Goal: Communication & Community: Ask a question

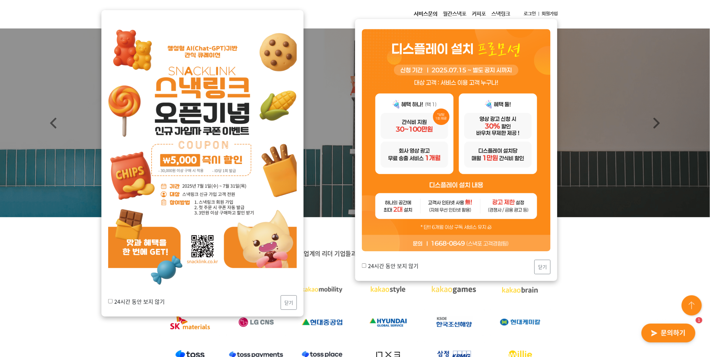
click at [107, 300] on div "24시간 동안 보지 않기 닫기" at bounding box center [202, 163] width 202 height 307
click at [111, 302] on input "24시간 동안 보지 않기" at bounding box center [110, 301] width 4 height 4
checkbox input "true"
click at [362, 268] on label "24시간 동안 보지 않기" at bounding box center [390, 266] width 57 height 8
click at [362, 268] on input "24시간 동안 보지 않기" at bounding box center [364, 266] width 4 height 4
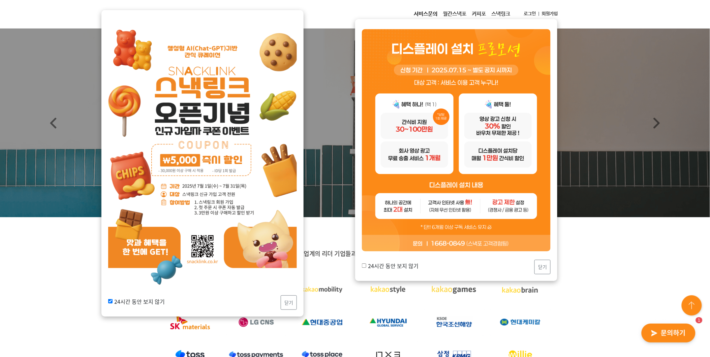
checkbox input "true"
click at [292, 305] on button "닫기" at bounding box center [289, 303] width 16 height 14
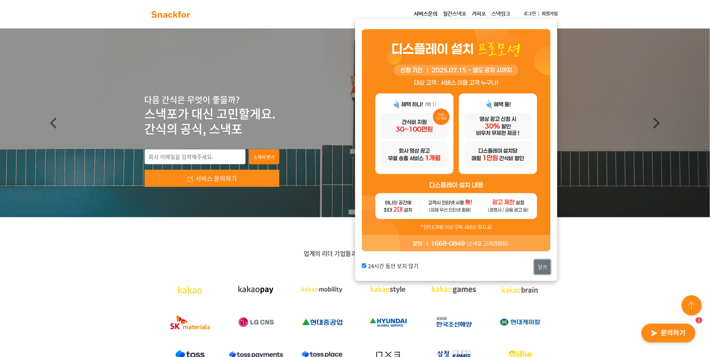
click at [538, 264] on button "닫기" at bounding box center [542, 267] width 16 height 14
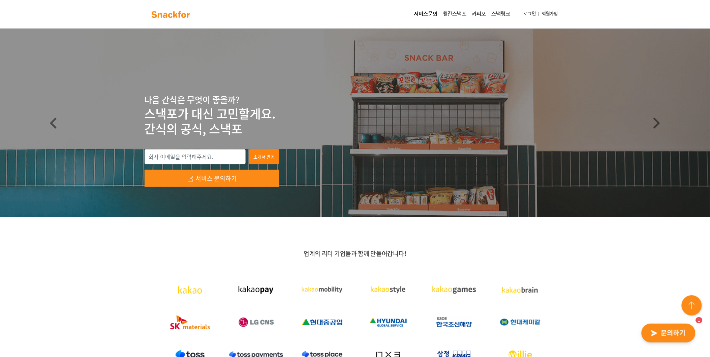
click at [660, 332] on img "button" at bounding box center [669, 333] width 66 height 31
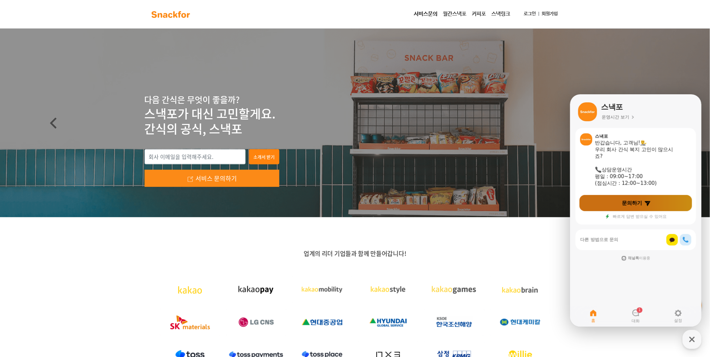
click at [638, 206] on link "문의하기" at bounding box center [635, 203] width 113 height 16
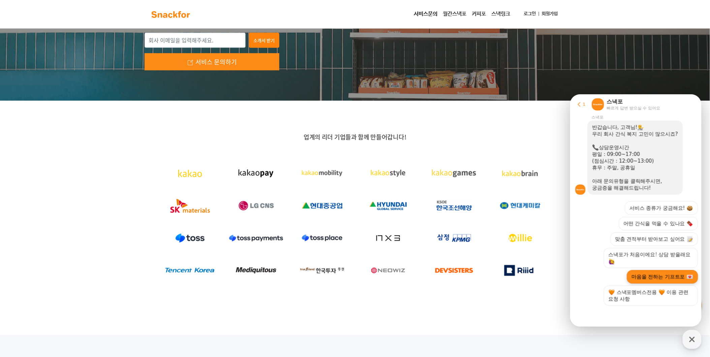
scroll to position [187, 0]
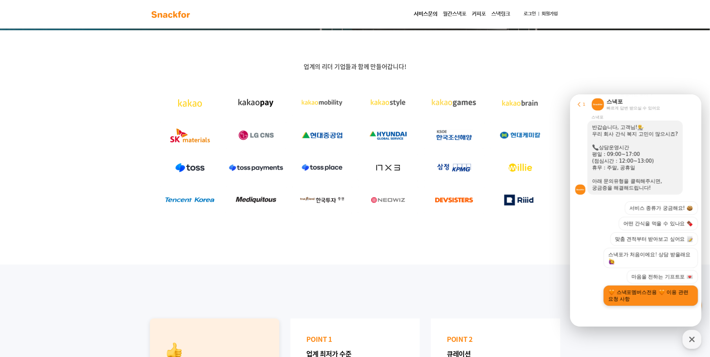
click at [682, 303] on button "스낵포멤버스전용 이용 관련 요청 사항" at bounding box center [651, 295] width 94 height 20
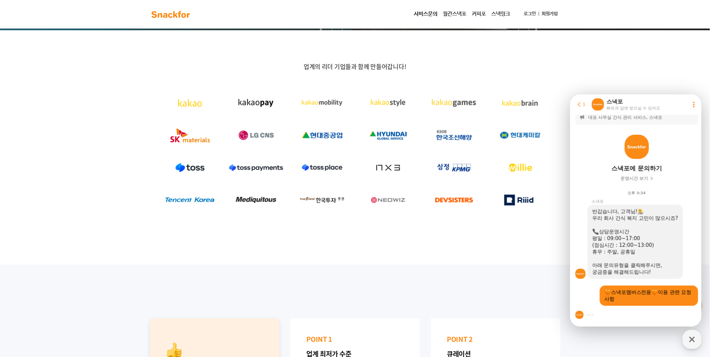
click at [608, 322] on div at bounding box center [636, 315] width 133 height 18
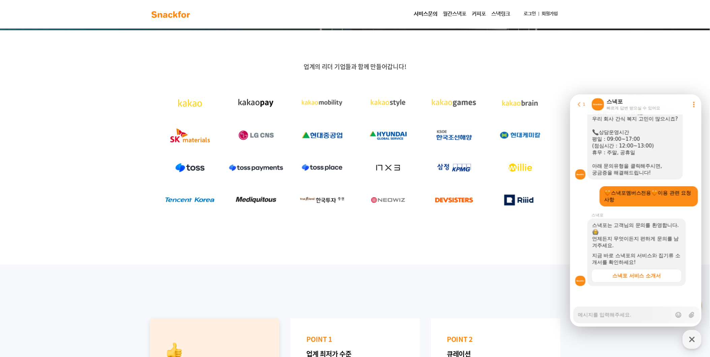
scroll to position [106, 0]
click at [609, 317] on textarea "Messenger Input Textarea" at bounding box center [625, 312] width 94 height 11
type textarea "x"
type textarea "d"
type textarea "x"
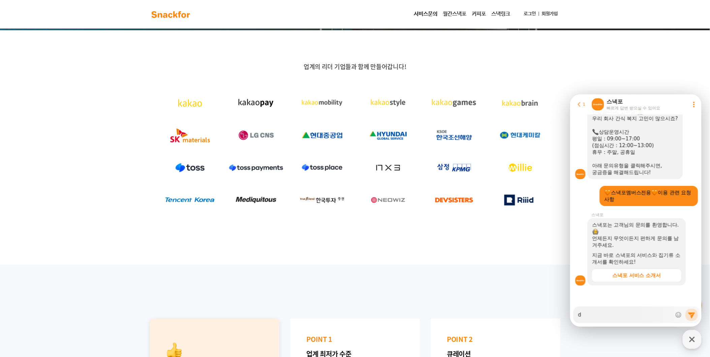
click at [531, 15] on link "로그인" at bounding box center [530, 14] width 18 height 12
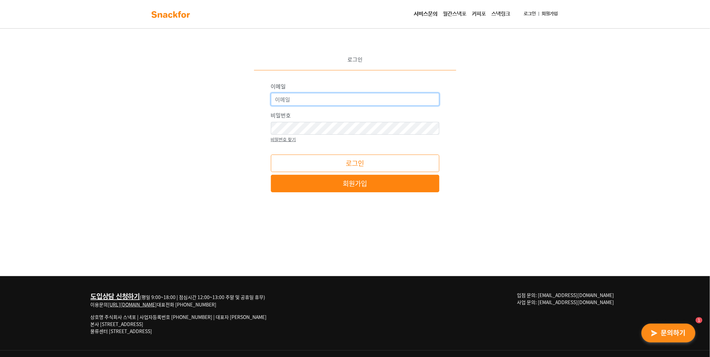
click at [344, 100] on input "이메일" at bounding box center [355, 99] width 168 height 13
type input "wins@wins21.co.kr"
click at [341, 146] on div "이메일 wins@wins21.co.kr 비밀번호 비밀번호 찾기 로그인 회원가입 * 혹시 로딩이 1분 이상 길어지시면 크롬으로 접속 후 이용 부…" at bounding box center [355, 137] width 168 height 110
click at [271, 155] on button "로그인" at bounding box center [355, 164] width 168 height 18
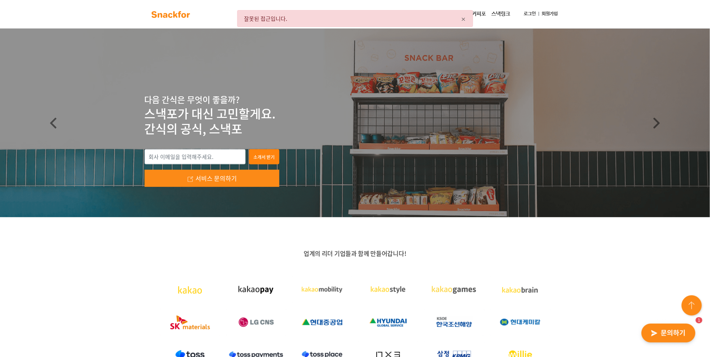
click at [526, 12] on link "로그인" at bounding box center [530, 14] width 18 height 12
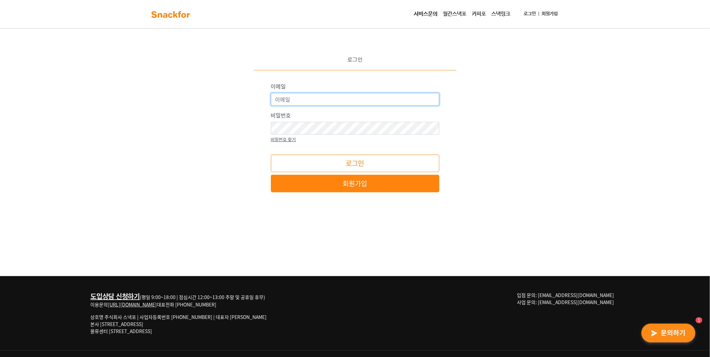
click at [360, 99] on input "이메일" at bounding box center [355, 99] width 168 height 13
type input "wins@wins21.co.kr"
click at [271, 155] on button "로그인" at bounding box center [355, 164] width 168 height 18
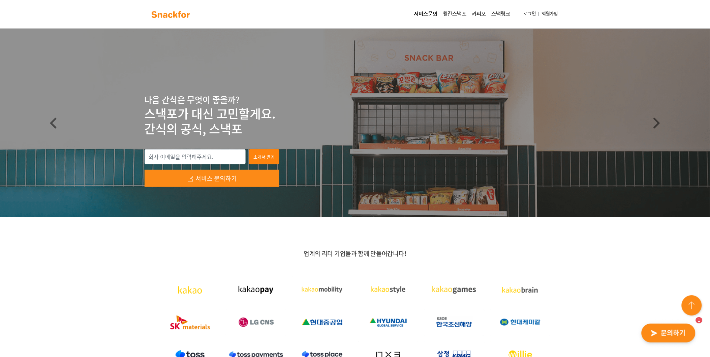
click at [528, 9] on link "로그인" at bounding box center [530, 14] width 18 height 12
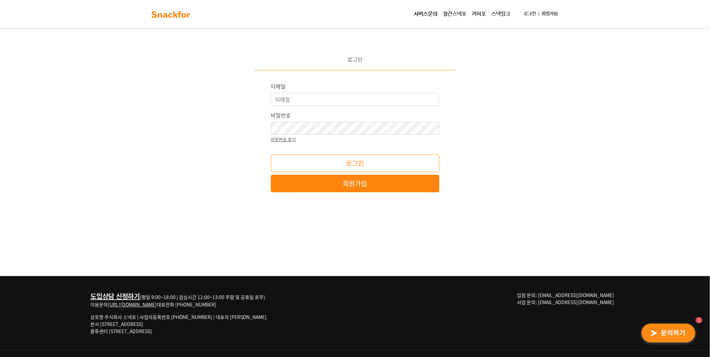
click at [340, 91] on div "이메일" at bounding box center [355, 94] width 168 height 24
click at [339, 98] on input "이메일" at bounding box center [355, 99] width 168 height 13
type input "wins@wins21.co.kr"
click at [271, 155] on button "로그인" at bounding box center [355, 164] width 168 height 18
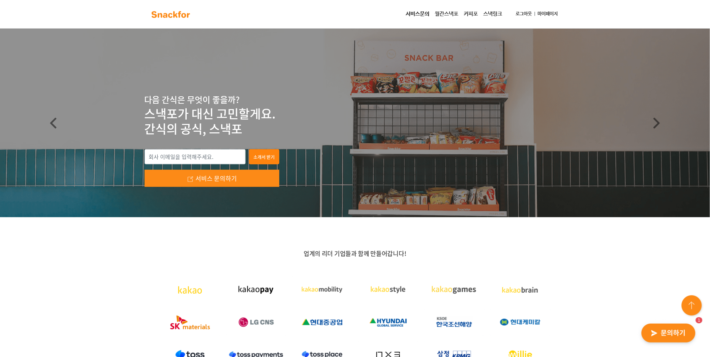
click at [651, 326] on img "button" at bounding box center [669, 333] width 66 height 31
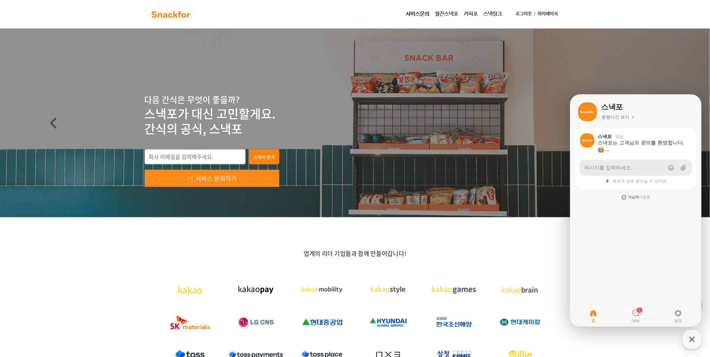
click at [638, 167] on link "메시지를 입력하세요." at bounding box center [635, 167] width 113 height 16
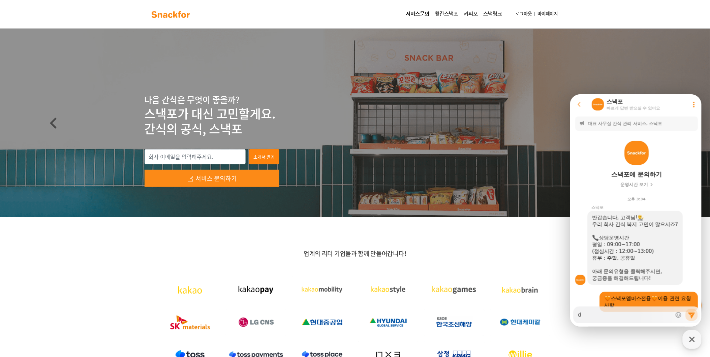
scroll to position [106, 0]
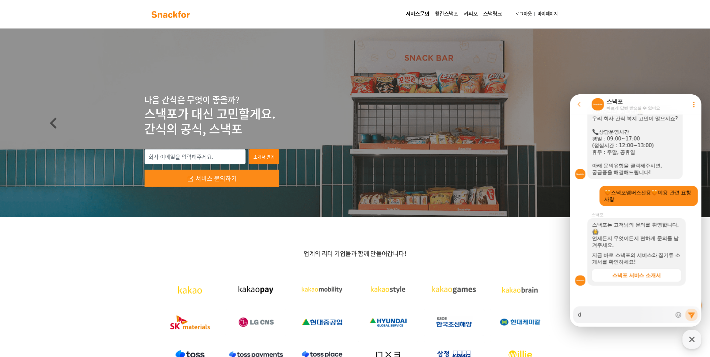
click at [626, 316] on textarea "d" at bounding box center [625, 312] width 94 height 11
type textarea "x"
type textarea "d"
type textarea "x"
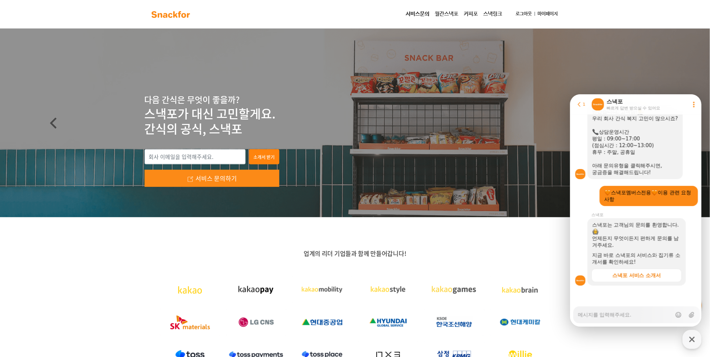
type textarea "x"
type textarea "ㅇ"
type textarea "x"
type textarea "아"
type textarea "x"
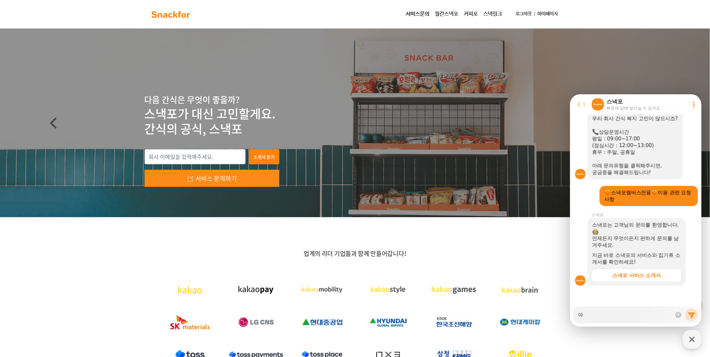
type textarea "안"
type textarea "x"
type textarea "안ㄴ"
type textarea "x"
type textarea "안녀"
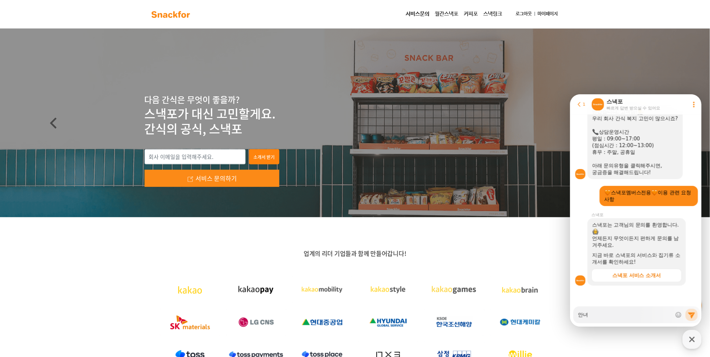
type textarea "x"
type textarea "안녕"
type textarea "x"
type textarea "안녕ㅎ"
type textarea "x"
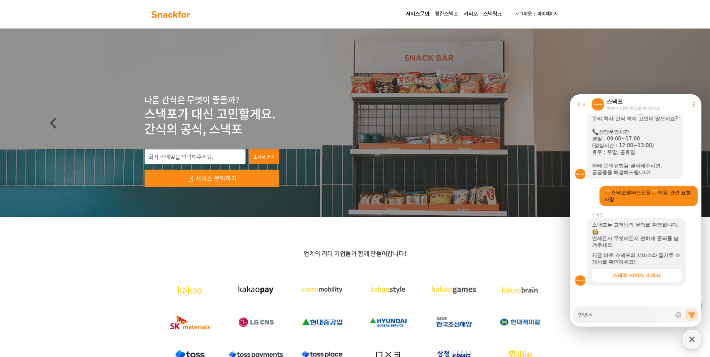
type textarea "안녕하"
type textarea "x"
type textarea "안녕핫"
type textarea "x"
type textarea "안녕하세"
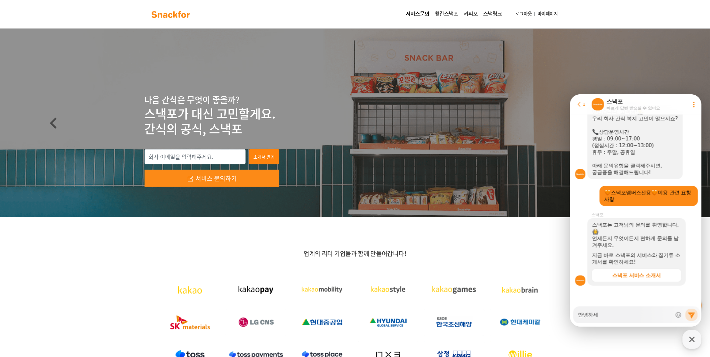
type textarea "x"
type textarea "안녕하셍"
type textarea "x"
type textarea "안녕하세요"
type textarea "x"
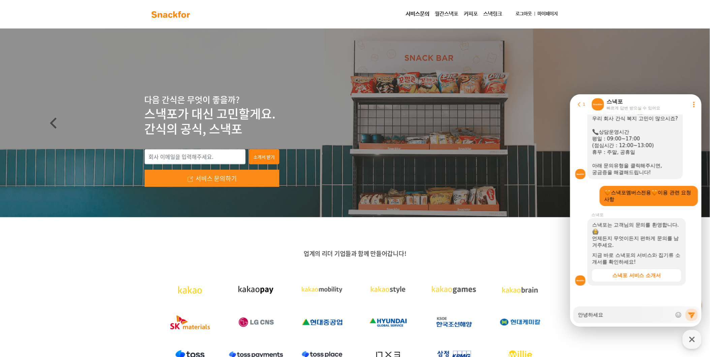
type textarea "안녕하세요,"
type textarea "x"
type textarea "안녕하세요, ㅇ"
type textarea "x"
type textarea "안녕하세요, 우"
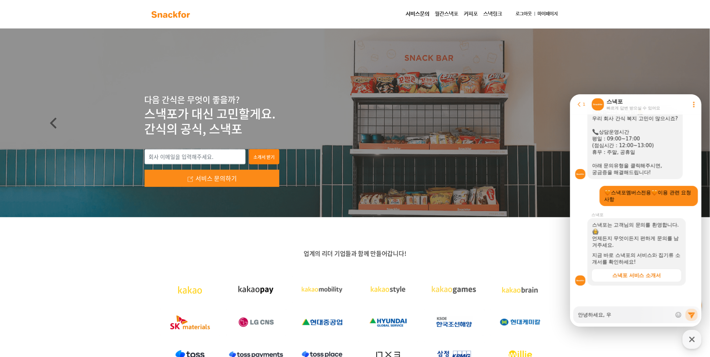
type textarea "x"
type textarea "안녕하세요, [PERSON_NAME]"
type textarea "x"
type textarea "안녕하세요, [PERSON_NAME]"
type textarea "x"
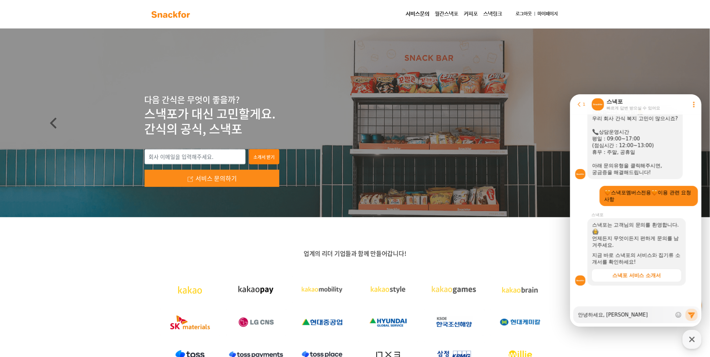
type textarea "안녕하세요, [PERSON_NAME]"
type textarea "x"
type textarea "안녕하세요, [PERSON_NAME]"
type textarea "x"
type textarea "안녕하세요, [PERSON_NAME][PERSON_NAME]"
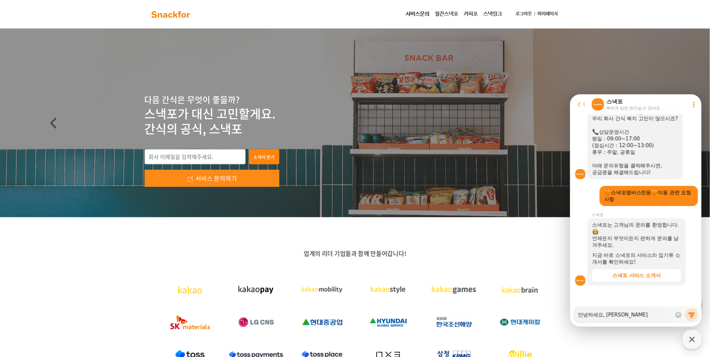
type textarea "x"
type textarea "안녕하세요, 윈스ㅇ"
type textarea "x"
type textarea "안녕하세요, [PERSON_NAME]"
type textarea "x"
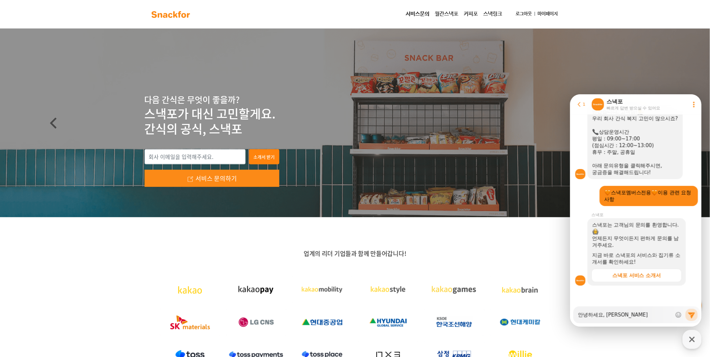
type textarea "안녕하세요, [PERSON_NAME]"
type textarea "x"
type textarea "안녕하세요, [PERSON_NAME]"
type textarea "x"
type textarea "안녕하세요, 윈스텤"
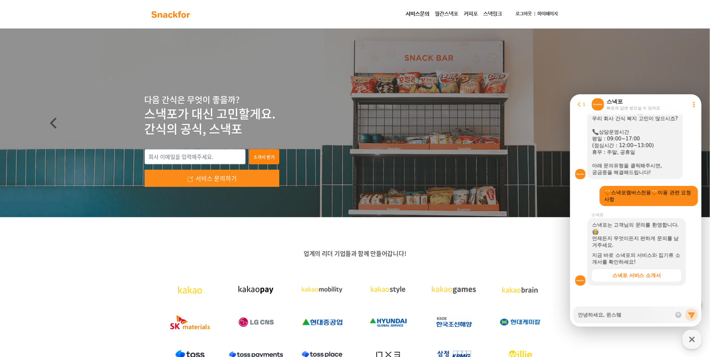
type textarea "x"
type textarea "안녕하세요, 윈스테크"
type textarea "x"
type textarea "안녕하세요, 윈스테큰"
type textarea "x"
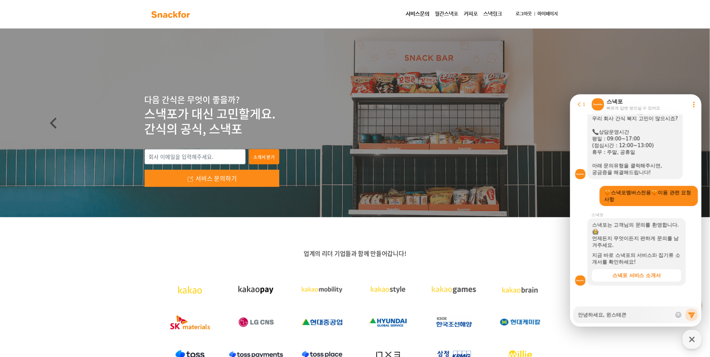
type textarea "안녕하세요, [PERSON_NAME]"
type textarea "x"
type textarea "안녕하세요, 윈스테크넷"
type textarea "x"
type textarea "안녕하세요, 윈스테크넷ㅅ"
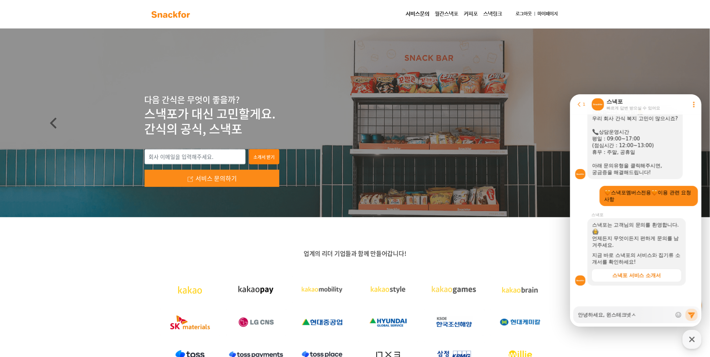
type textarea "x"
type textarea "안녕하세요, 윈스테크넷"
type textarea "x"
type textarea "안녕하세요, 윈스테크넷ㅇ"
type textarea "x"
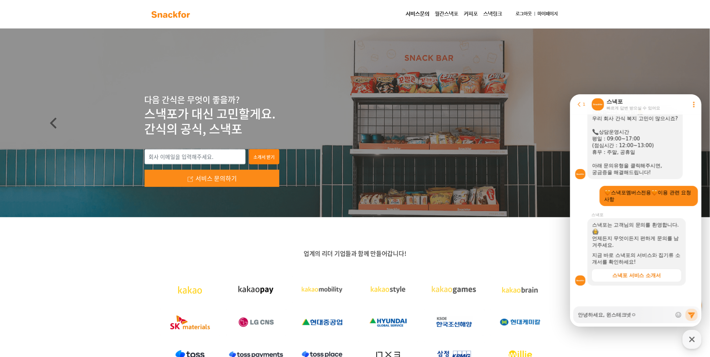
type textarea "안녕하세요, 윈스테크넷[PERSON_NAME]"
type textarea "x"
type textarea "안녕하세요, 윈스테크넷입"
type textarea "x"
type textarea "안녕하세요, 윈스테크넷입니"
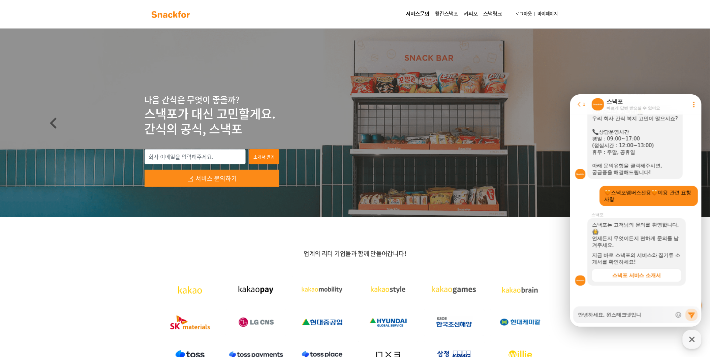
type textarea "x"
type textarea "안녕하세요, 윈스테크넷입닏"
type textarea "x"
type textarea "안녕하세요, 윈스테크넷입니다"
type textarea "x"
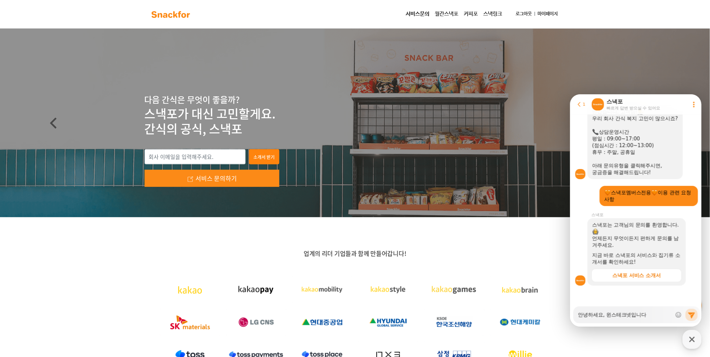
type textarea "안녕하세요, 윈스테크넷입니다."
type textarea "x"
type textarea "안녕하세요, 윈스테크넷입니다."
type textarea "x"
type textarea "안녕하세요, 윈스테크넷입니다. ㅂ"
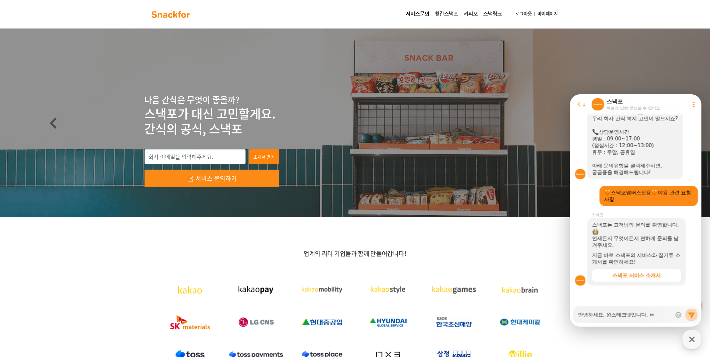
type textarea "x"
type textarea "안녕하세요, 윈스테크넷입니다. 부"
type textarea "x"
type textarea "안녕하세요, 윈스테크넷입니다. [DEMOGRAPHIC_DATA]"
type textarea "x"
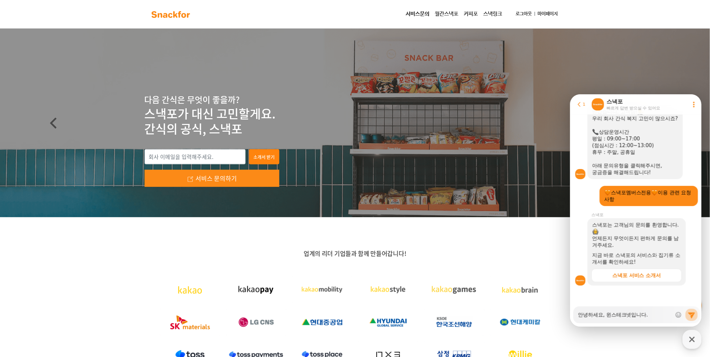
type textarea "안녕하세요, 윈스테크넷입니다. 부사"
type textarea "x"
type textarea "안녕하세요, 윈스테크넷입니다. [GEOGRAPHIC_DATA]"
type textarea "x"
type textarea "안녕하세요, 윈스테크넷입니다. [GEOGRAPHIC_DATA]"
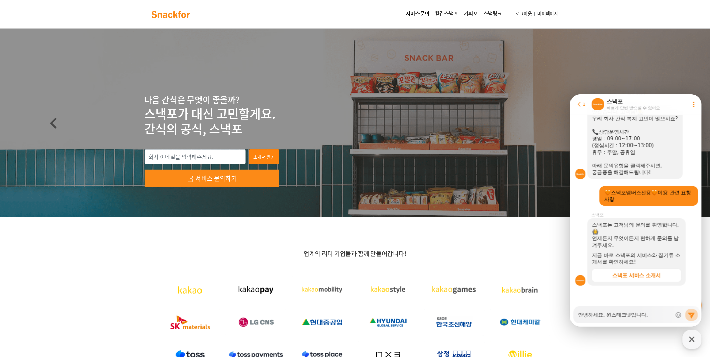
type textarea "x"
type textarea "안녕하세요, 윈스테크넷입니다. [GEOGRAPHIC_DATA]"
type textarea "x"
type textarea "안녕하세요, 윈스테크넷입니다. [GEOGRAPHIC_DATA]"
type textarea "x"
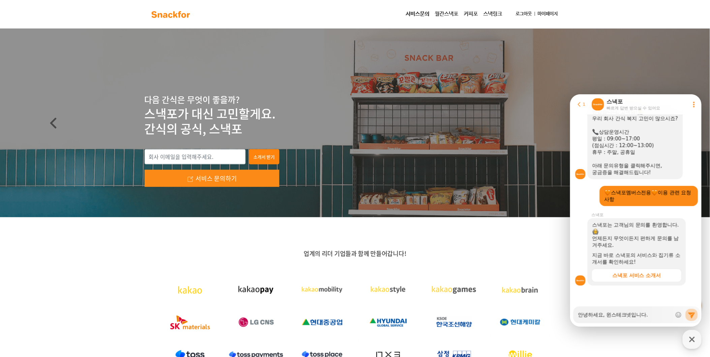
type textarea "안녕하세요, 윈스테크넷입니다. [GEOGRAPHIC_DATA]"
type textarea "x"
type textarea "안녕하세요, 윈스테크넷입니다. [GEOGRAPHIC_DATA]"
type textarea "x"
type textarea "안녕하세요, 윈스테크넷입니다. 부산광여"
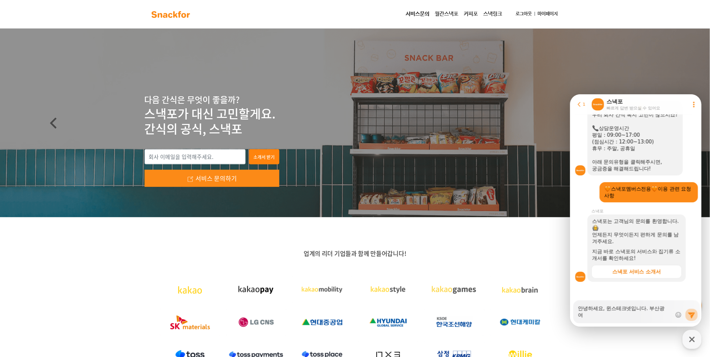
type textarea "x"
type textarea "안녕하세요, 윈스테크넷입니다. [GEOGRAPHIC_DATA]"
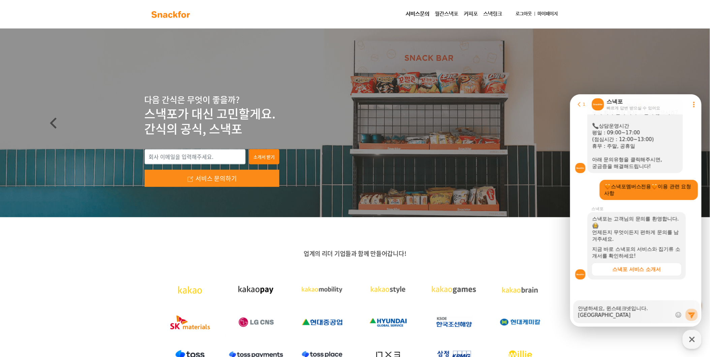
type textarea "x"
type textarea "안녕하세요, 윈스테크넷입니다. [GEOGRAPHIC_DATA]광엯"
type textarea "x"
type textarea "안녕하세요, 윈스테크넷입니다. [GEOGRAPHIC_DATA]"
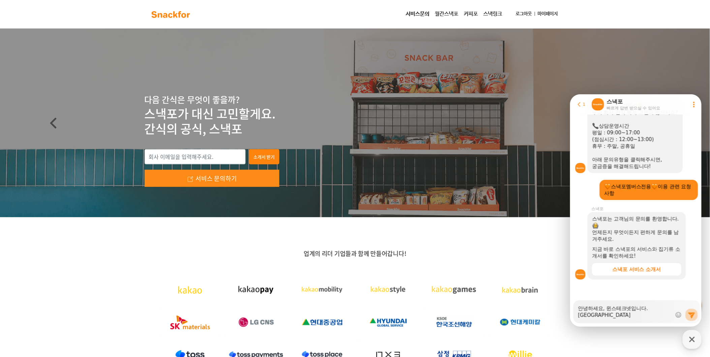
type textarea "x"
type textarea "안녕하세요, 윈스테크넷입니다. [GEOGRAPHIC_DATA]싳"
type textarea "x"
type textarea "안녕하세요, 윈스테크넷입니다. [GEOGRAPHIC_DATA]"
type textarea "x"
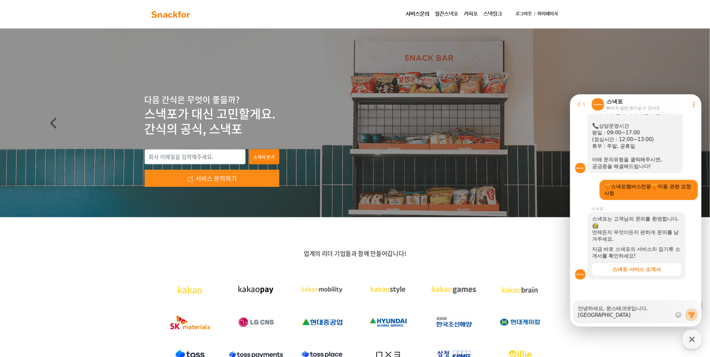
type textarea "안녕하세요, 윈스테크넷입니다. [GEOGRAPHIC_DATA]"
type textarea "x"
type textarea "안녕하세요, 윈스테크넷입니다. [GEOGRAPHIC_DATA]청ㅇ"
type textarea "x"
type textarea "안녕하세요, 윈스테크넷입니다. [GEOGRAPHIC_DATA]에"
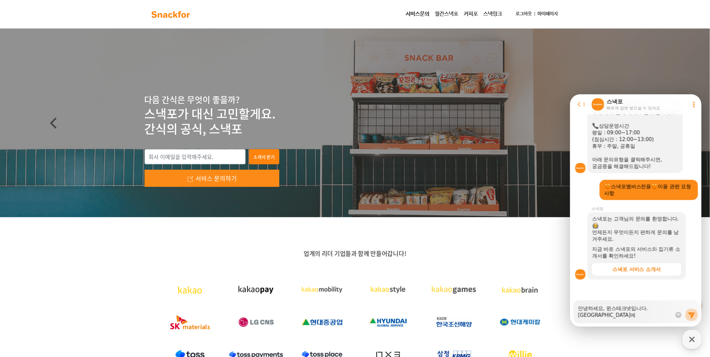
type textarea "x"
type textarea "안녕하세요, 윈스테크넷입니다. [GEOGRAPHIC_DATA]청엣"
type textarea "x"
type textarea "안녕하세요, 윈스테크넷입니다. [GEOGRAPHIC_DATA]에서"
type textarea "x"
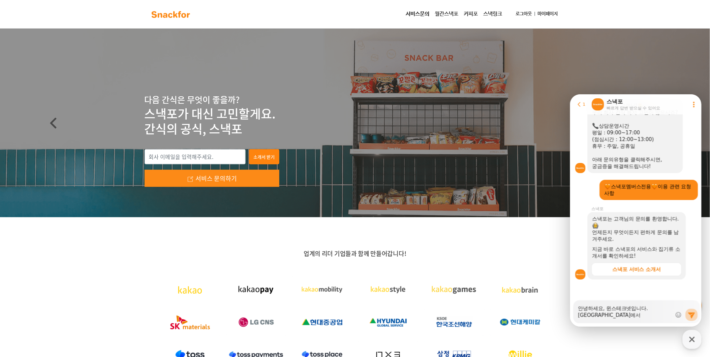
type textarea "안녕하세요, 윈스테크넷입니다. [GEOGRAPHIC_DATA]에서"
type textarea "x"
type textarea "안녕하세요, 윈스테크넷입니다. [GEOGRAPHIC_DATA]에서 아"
type textarea "x"
type textarea "안녕하세요, 윈스테크넷입니다. [GEOGRAPHIC_DATA]에서 앚"
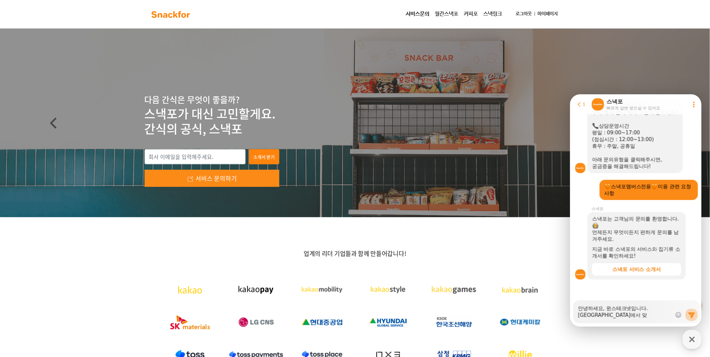
type textarea "x"
type textarea "안녕하세요, 윈스테크넷입니다. [GEOGRAPHIC_DATA]에서 아지"
type textarea "x"
type textarea "안녕하세요, 윈스테크넷입니다. [GEOGRAPHIC_DATA]에서 아직"
type textarea "x"
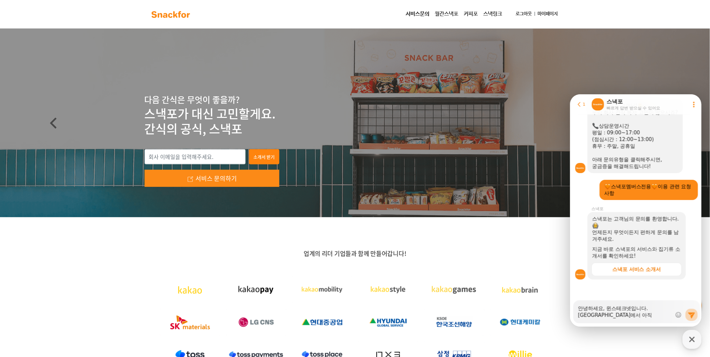
type textarea "안녕하세요, 윈스테크넷입니다. [GEOGRAPHIC_DATA]에서 아직 8"
type textarea "x"
type textarea "안녕하세요, 윈스테크넷입니다. [GEOGRAPHIC_DATA]에서 아직 8ㅇ"
type textarea "x"
type textarea "안녕하세요, 윈스테크넷입니다. [GEOGRAPHIC_DATA]에서 아직 8우"
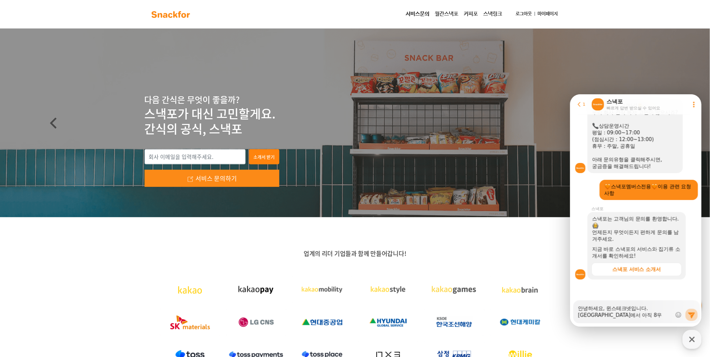
type textarea "x"
type textarea "안녕하세요, 윈스테크넷입니다. [GEOGRAPHIC_DATA]에서 아직 8워"
type textarea "x"
type textarea "안녕하세요, 윈스테크넷입니다. [GEOGRAPHIC_DATA]에서 아직 8월"
type textarea "x"
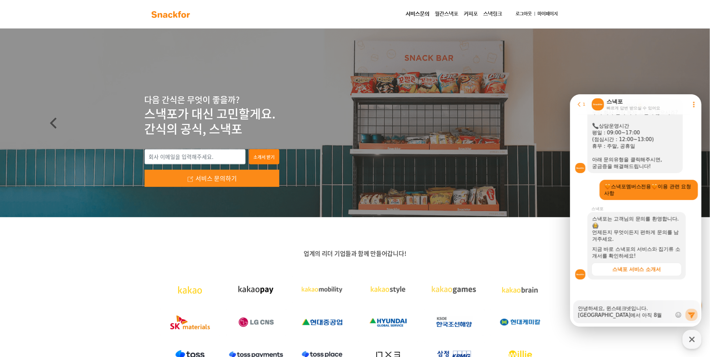
type textarea "안녕하세요, 윈스테크넷입니다. [GEOGRAPHIC_DATA]에서 아직 8월"
type textarea "x"
type textarea "안녕하세요, 윈스테크넷입니다. [GEOGRAPHIC_DATA]에서 아직 8월 ㄱ"
type textarea "x"
type textarea "안녕하세요, 윈스테크넷입니다. [GEOGRAPHIC_DATA]에서 아직 8월 가"
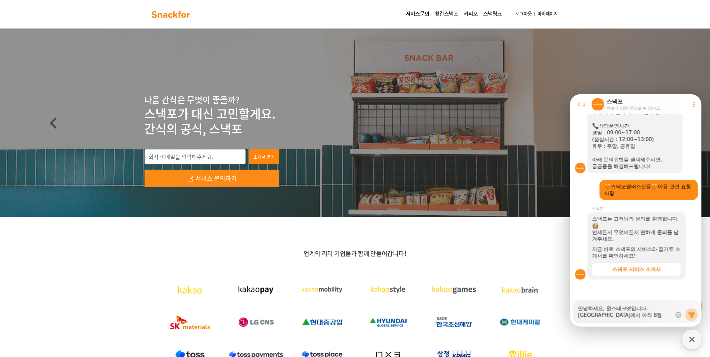
type textarea "x"
type textarea "안녕하세요, 윈스테크넷입니다. [GEOGRAPHIC_DATA]에서 아직 8월 간"
type textarea "x"
type textarea "안녕하세요, 윈스테크넷입니다. [GEOGRAPHIC_DATA]에서 아직 8월 간ㅅ"
type textarea "x"
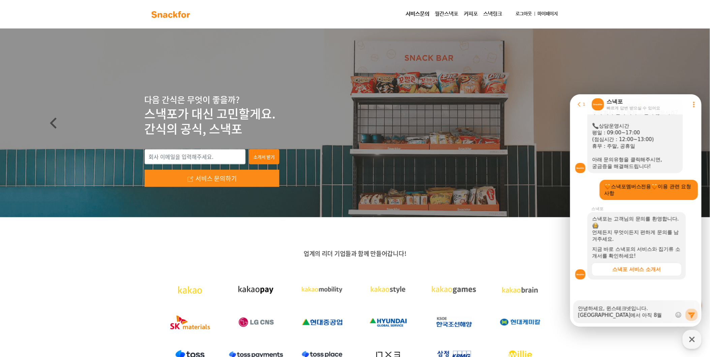
type textarea "안녕하세요, 윈스테크넷입니다. [GEOGRAPHIC_DATA]에서 아직 8월 간식"
type textarea "x"
type textarea "안녕하세요, 윈스테크넷입니다. [GEOGRAPHIC_DATA]에서 아직 8월 간식으"
type textarea "x"
type textarea "안녕하세요, 윈스테크넷입니다. [GEOGRAPHIC_DATA]에서 아직 8월 간식을"
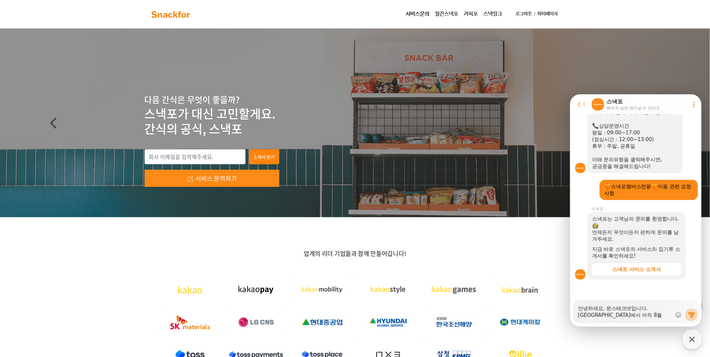
type textarea "x"
type textarea "안녕하세요, 윈스테크넷입니다. [GEOGRAPHIC_DATA]에서 아직 8월 간식을"
type textarea "x"
type textarea "안녕하세요, 윈스테크넷입니다. [GEOGRAPHIC_DATA]에서 아직 8월 간식을 ㅅ"
type textarea "x"
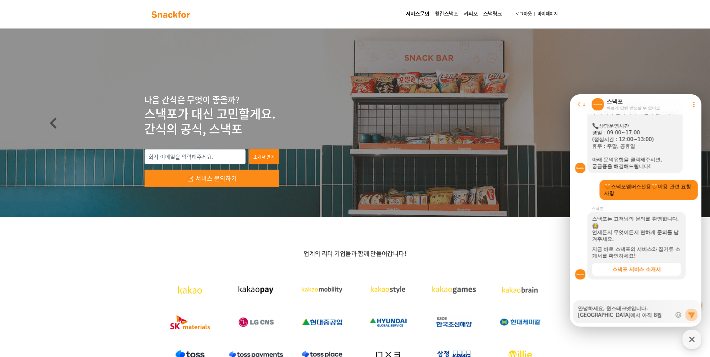
type textarea "안녕하세요, 윈스테크넷입니다. [GEOGRAPHIC_DATA]에서 아직 8월 간식을 수"
type textarea "x"
type textarea "안녕하세요, 윈스테크넷입니다. [GEOGRAPHIC_DATA]에서 아직 8월 간식을 술"
type textarea "x"
type textarea "안녕하세요, 윈스테크넷입니다. [GEOGRAPHIC_DATA]에서 아직 8월 간식을 수려"
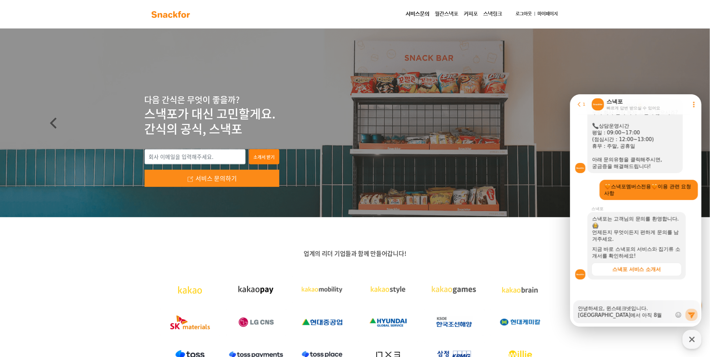
type textarea "x"
type textarea "안녕하세요, 윈스테크넷입니다. [GEOGRAPHIC_DATA]에서 아직 8월 간식을 수령"
type textarea "x"
type textarea "안녕하세요, 윈스테크넷입니다. [GEOGRAPHIC_DATA]에서 아직 8월 간식을 수령ㅎ"
type textarea "x"
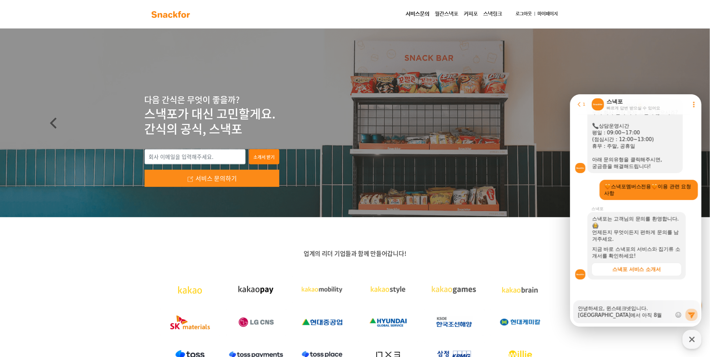
type textarea "안녕하세요, 윈스테크넷입니다. [GEOGRAPHIC_DATA]에서 아직 8월 간식을 수령하"
type textarea "x"
type textarea "안녕하세요, 윈스테크넷입니다. [GEOGRAPHIC_DATA]에서 아직 8월 간식을 수령핮"
type textarea "x"
type textarea "안녕하세요, 윈스테크넷입니다. [GEOGRAPHIC_DATA]에서 아직 8월 간식을 수령하지"
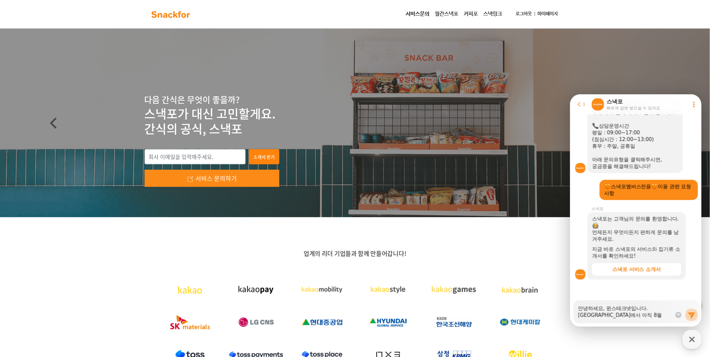
type textarea "x"
type textarea "안녕하세요, 윈스테크넷입니다. [GEOGRAPHIC_DATA]에서 아직 8월 간식을 수령하지"
type textarea "x"
type textarea "안녕하세요, 윈스테크넷입니다. [GEOGRAPHIC_DATA]에서 아직 8월 간식을 수령하지 ㅁ"
type textarea "x"
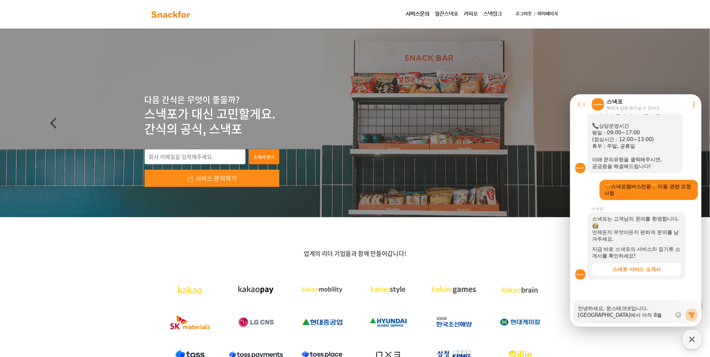
type textarea "안녕하세요, 윈스테크넷입니다. [GEOGRAPHIC_DATA]에서 아직 8월 간식을 수령하지 모"
type textarea "x"
type textarea "안녕하세요, 윈스테크넷입니다. [GEOGRAPHIC_DATA]에서 아직 8월 간식을 수령하지 못"
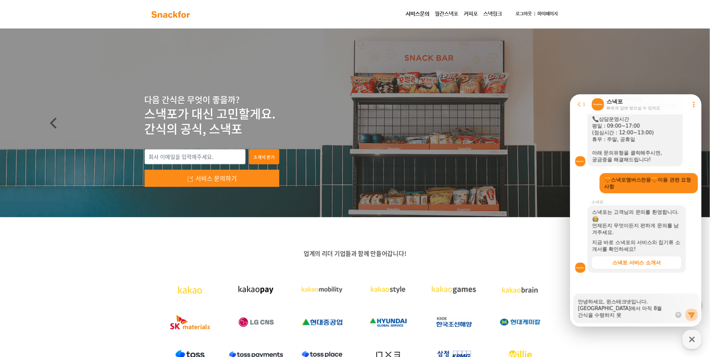
type textarea "x"
type textarea "안녕하세요, 윈스테크넷입니다. [GEOGRAPHIC_DATA]에서 아직 8월 간식을 수령하지 못ㅎ"
type textarea "x"
type textarea "안녕하세요, 윈스테크넷입니다. [GEOGRAPHIC_DATA]에서 아직 8월 간식을 수령하지 못해"
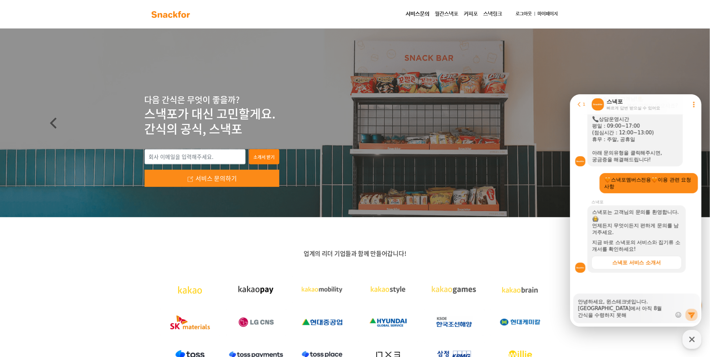
type textarea "x"
type textarea "안녕하세요, 윈스테크넷입니다. [GEOGRAPHIC_DATA]에서 아직 8월 간식을 수령하지 못했"
type textarea "x"
type textarea "안녕하세요, 윈스테크넷입니다. [GEOGRAPHIC_DATA]에서 아직 8월 간식을 수령하지 못했ㄷ"
type textarea "x"
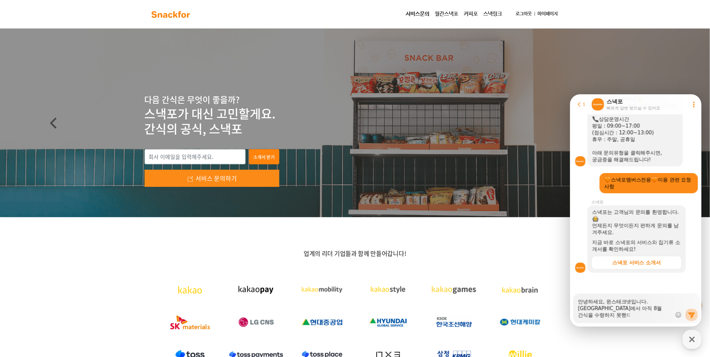
type textarea "안녕하세요, 윈스테크넷입니다. [GEOGRAPHIC_DATA]에서 아직 8월 간식을 수령하지 못했다"
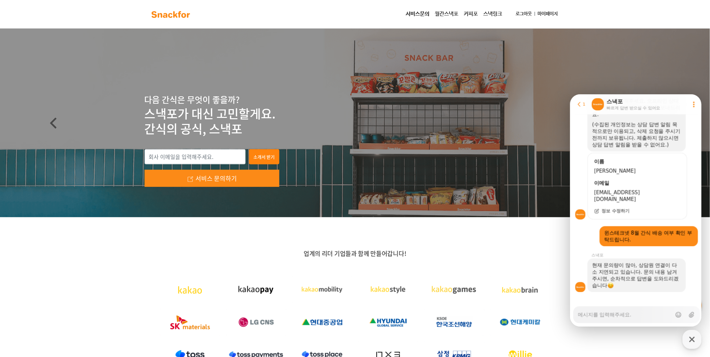
scroll to position [351, 0]
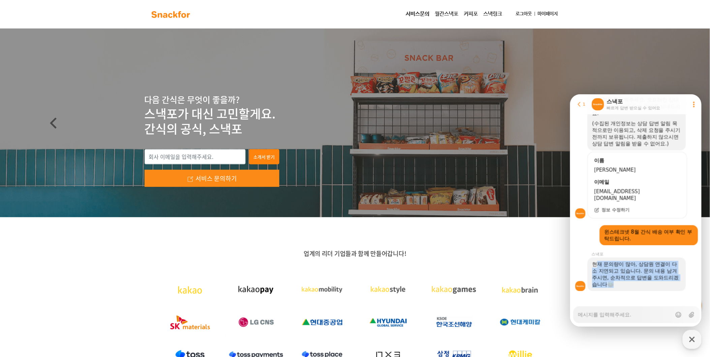
drag, startPoint x: 596, startPoint y: 260, endPoint x: 629, endPoint y: 285, distance: 41.6
click at [629, 285] on section "Message List 대표 사무실 간식 관리 서비스, 스낵포 스낵포에 문의하기 운영시간 보기 오후 3:34 A message sent by …" at bounding box center [636, 37] width 133 height 549
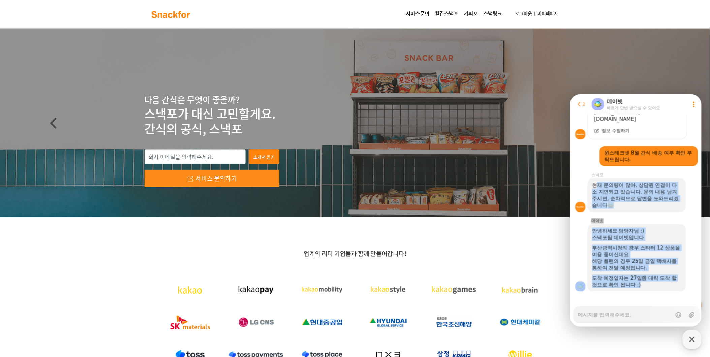
click at [645, 281] on div "도착 예정일자는 27일쯤 대략 도착 할 것으로 확인 됩니다 :)" at bounding box center [636, 281] width 89 height 13
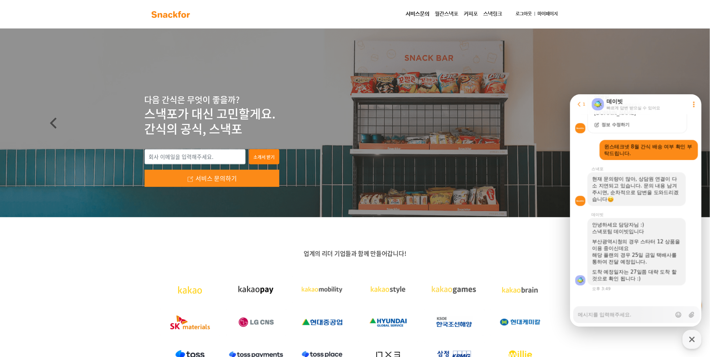
scroll to position [436, 0]
click at [645, 311] on textarea "Messenger Input Textarea" at bounding box center [625, 312] width 94 height 11
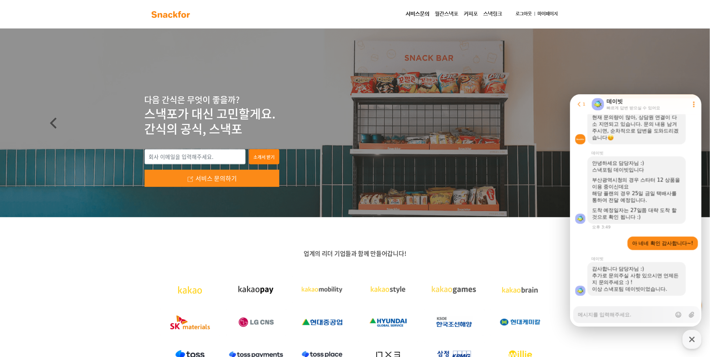
scroll to position [502, 0]
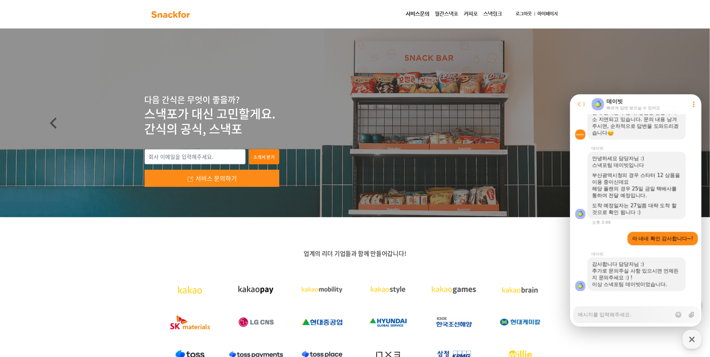
click at [626, 312] on textarea "Messenger Input Textarea" at bounding box center [625, 312] width 94 height 11
click at [694, 339] on icon "button" at bounding box center [692, 340] width 12 height 12
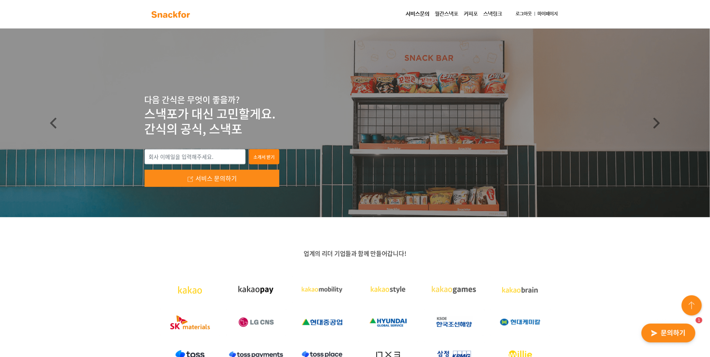
click at [695, 320] on img "button" at bounding box center [669, 333] width 66 height 31
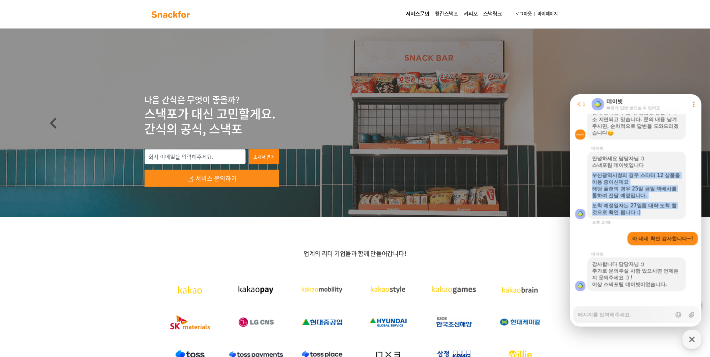
drag, startPoint x: 593, startPoint y: 169, endPoint x: 1281, endPoint y: 289, distance: 699.2
click at [650, 207] on div "안녕하세요 담당자님 :) 스낵포팀 데이빗입니다 부산광역시청의 경우 스타터 12 상품을 이용 중이신데요 해당 플랜의 경우 25일 금일 택배사를 …" at bounding box center [636, 185] width 89 height 61
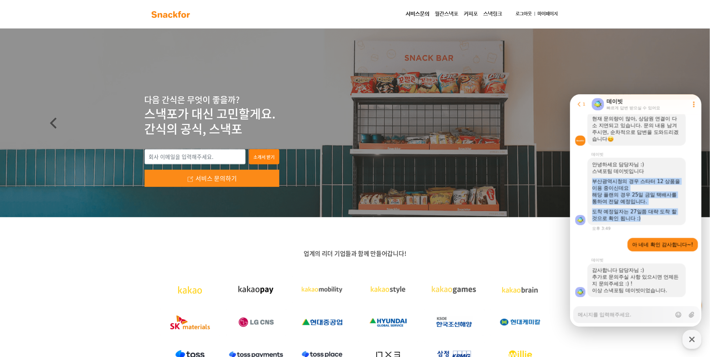
copy div "부산광역시청의 경우 스타터 12 상품을 이용 중이신데요 해당 플랜의 경우 25일 금일 택배사를 통하여 전달 예정입니다. 도착 예정일자는 27일…"
